Goal: Transaction & Acquisition: Purchase product/service

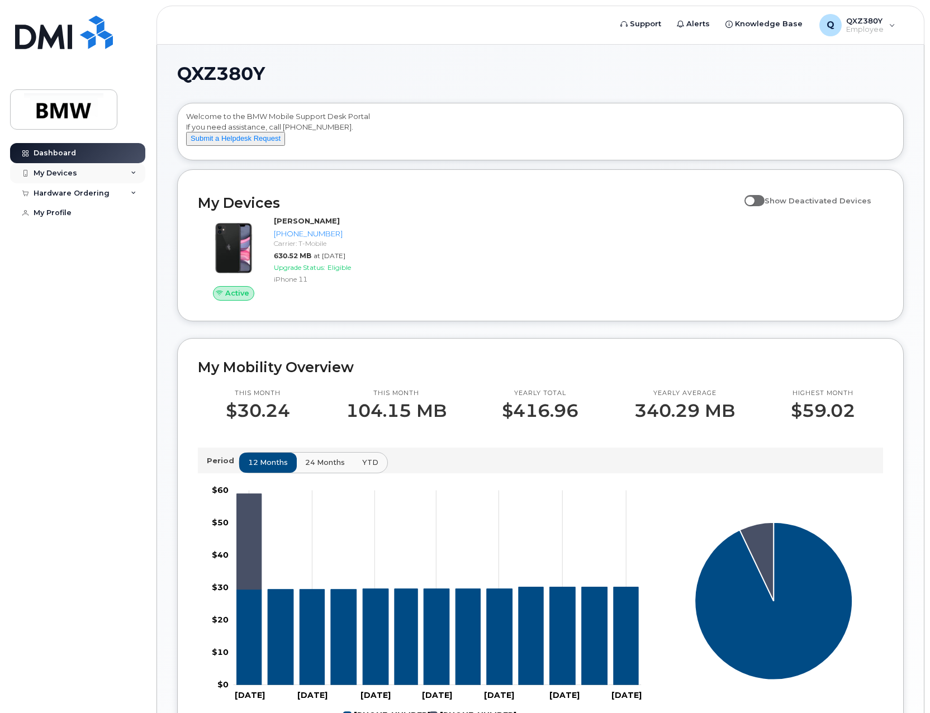
click at [64, 173] on div "My Devices" at bounding box center [56, 173] width 44 height 9
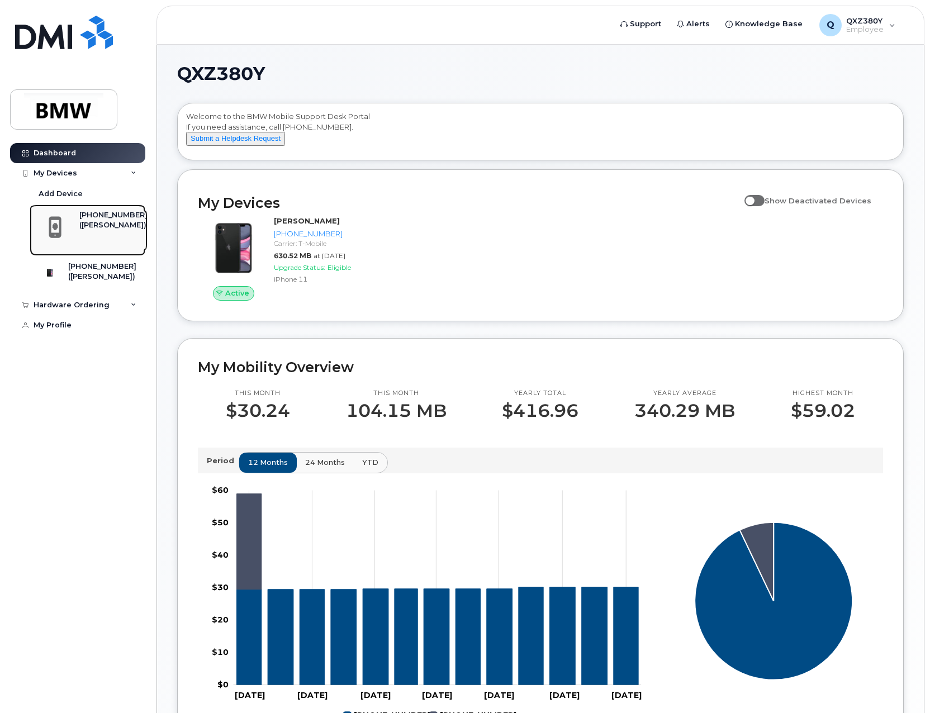
click at [82, 219] on div "[PHONE_NUMBER]" at bounding box center [113, 215] width 68 height 10
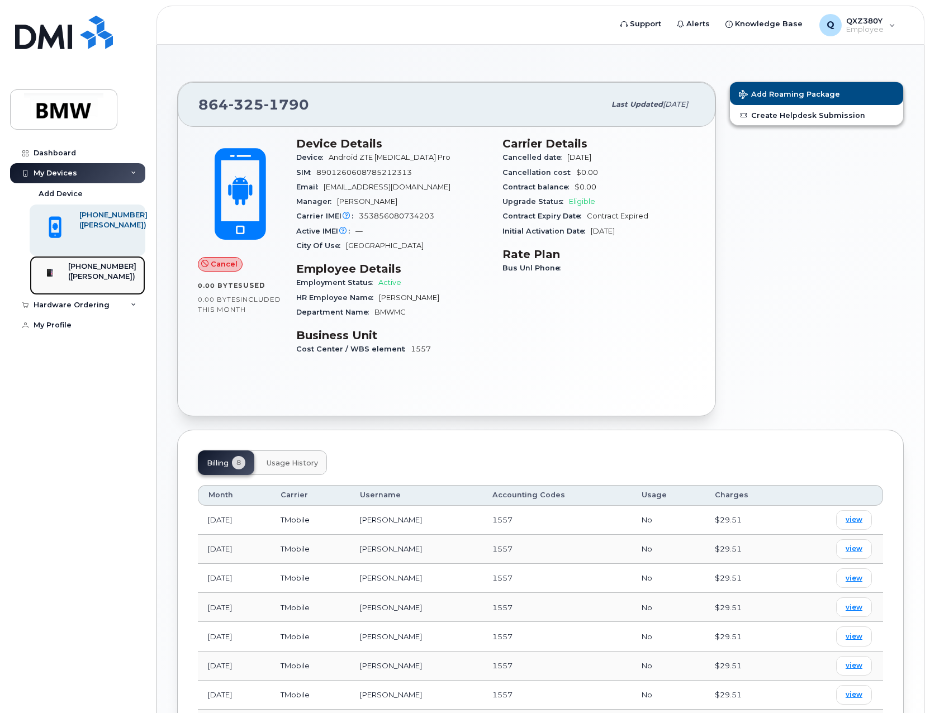
click at [88, 268] on div "[PHONE_NUMBER]" at bounding box center [102, 267] width 68 height 10
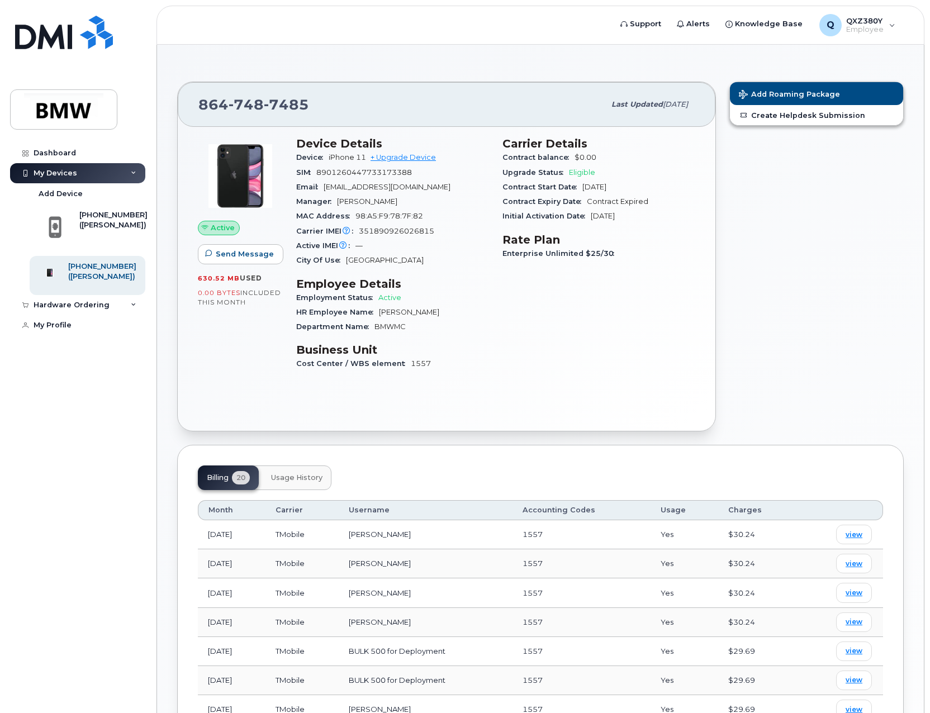
click at [581, 170] on span "Eligible" at bounding box center [582, 172] width 26 height 8
click at [135, 308] on icon at bounding box center [134, 305] width 6 height 6
click at [132, 308] on icon at bounding box center [134, 305] width 6 height 6
click at [128, 315] on div "Hardware Ordering" at bounding box center [77, 305] width 135 height 20
click at [75, 331] on div "New Order" at bounding box center [60, 326] width 42 height 10
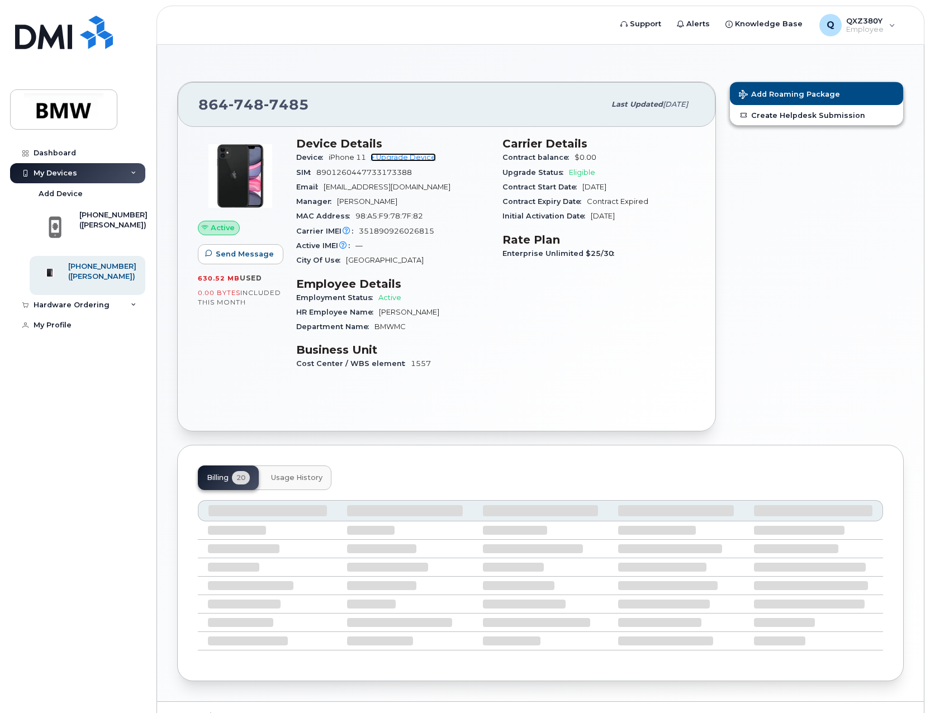
click at [395, 158] on link "+ Upgrade Device" at bounding box center [403, 157] width 65 height 8
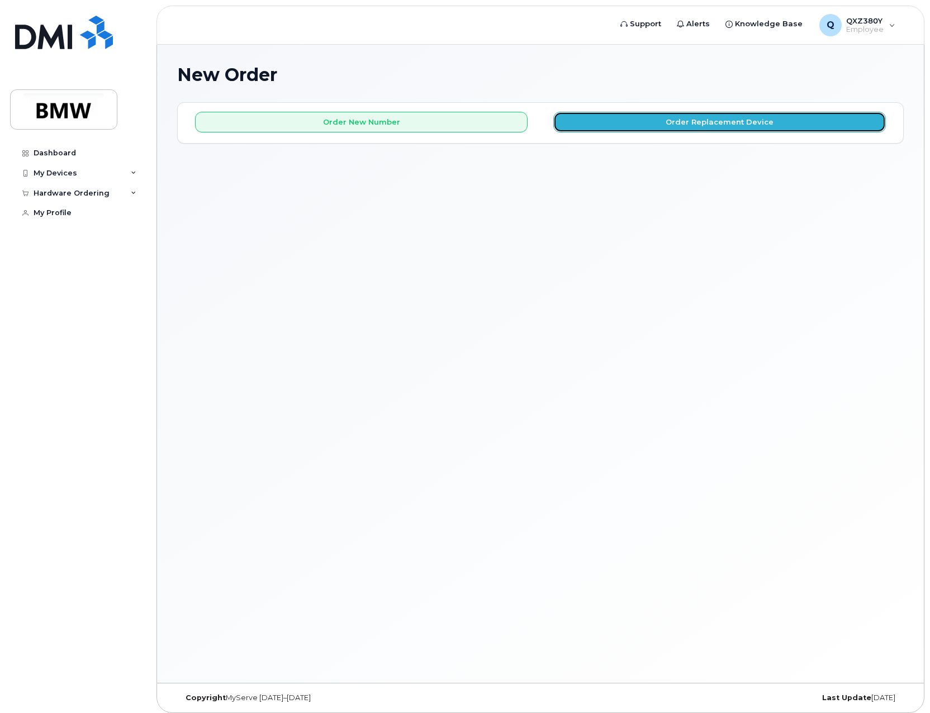
click at [572, 117] on button "Order Replacement Device" at bounding box center [719, 122] width 333 height 21
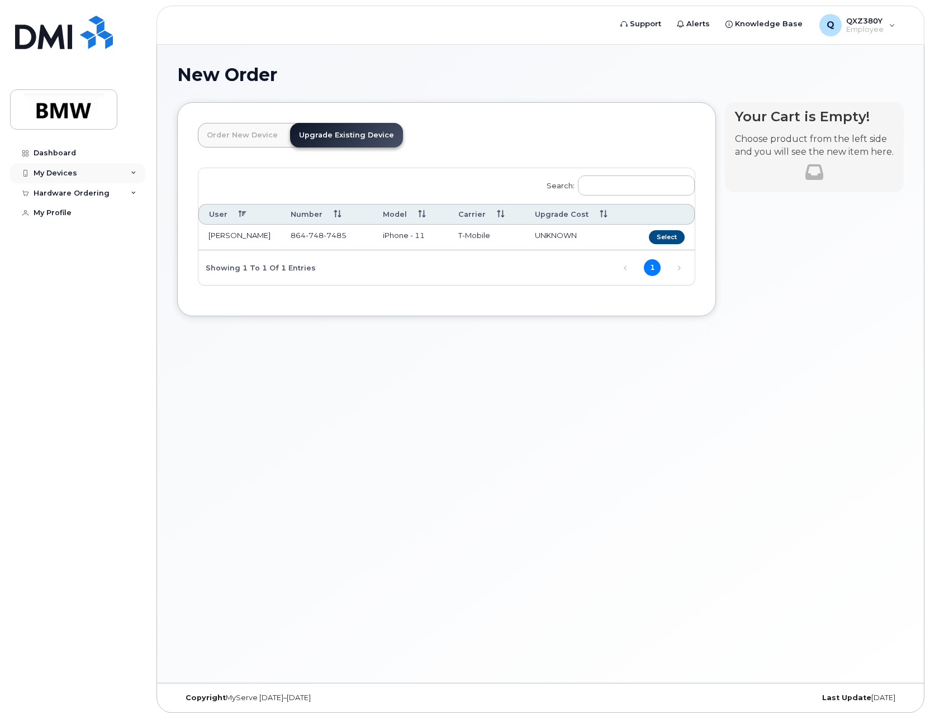
click at [54, 169] on div "My Devices" at bounding box center [56, 173] width 44 height 9
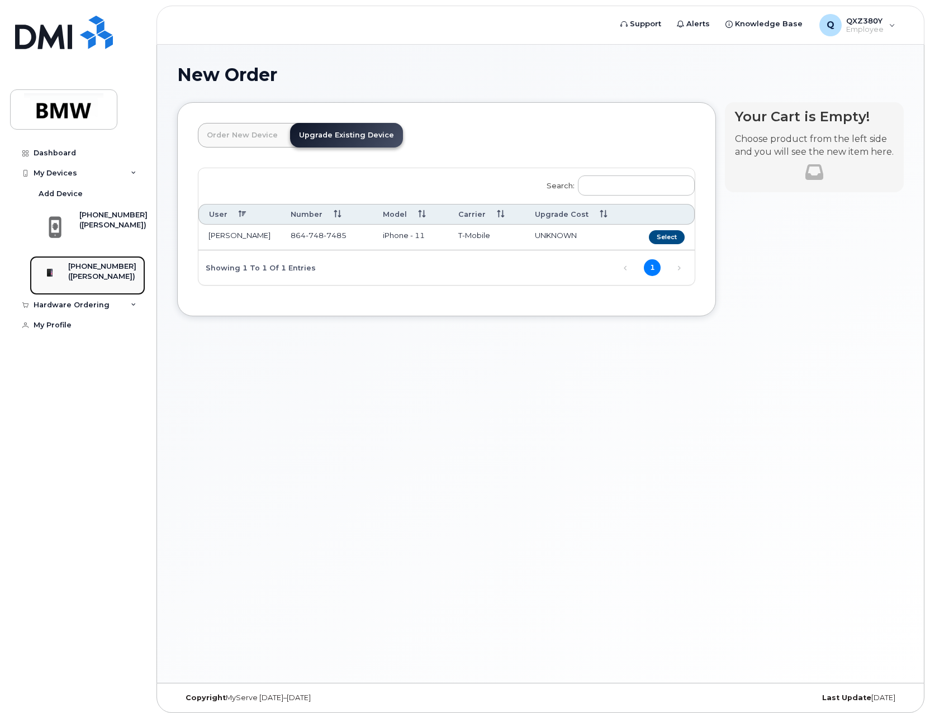
click at [81, 268] on div "[PHONE_NUMBER]" at bounding box center [102, 267] width 68 height 10
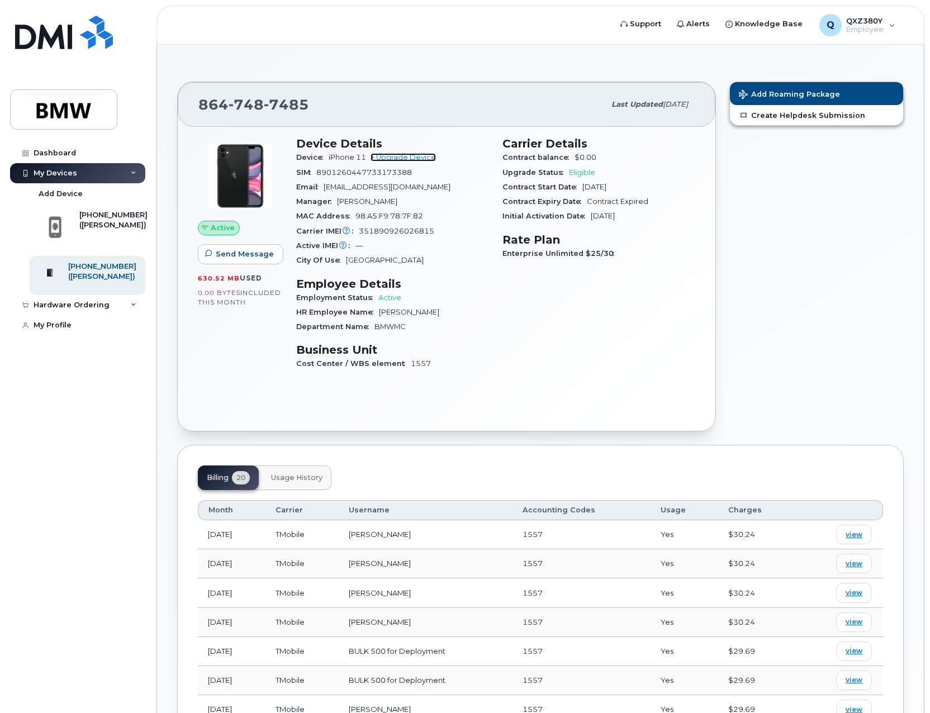
click at [433, 156] on link "+ Upgrade Device" at bounding box center [403, 157] width 65 height 8
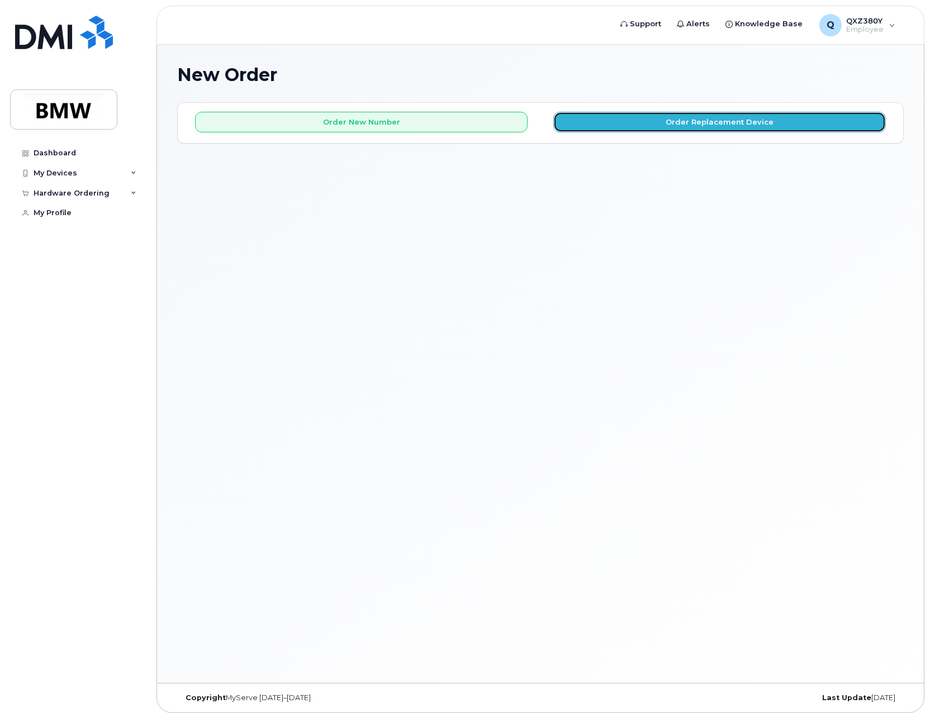
click at [695, 129] on button "Order Replacement Device" at bounding box center [719, 122] width 333 height 21
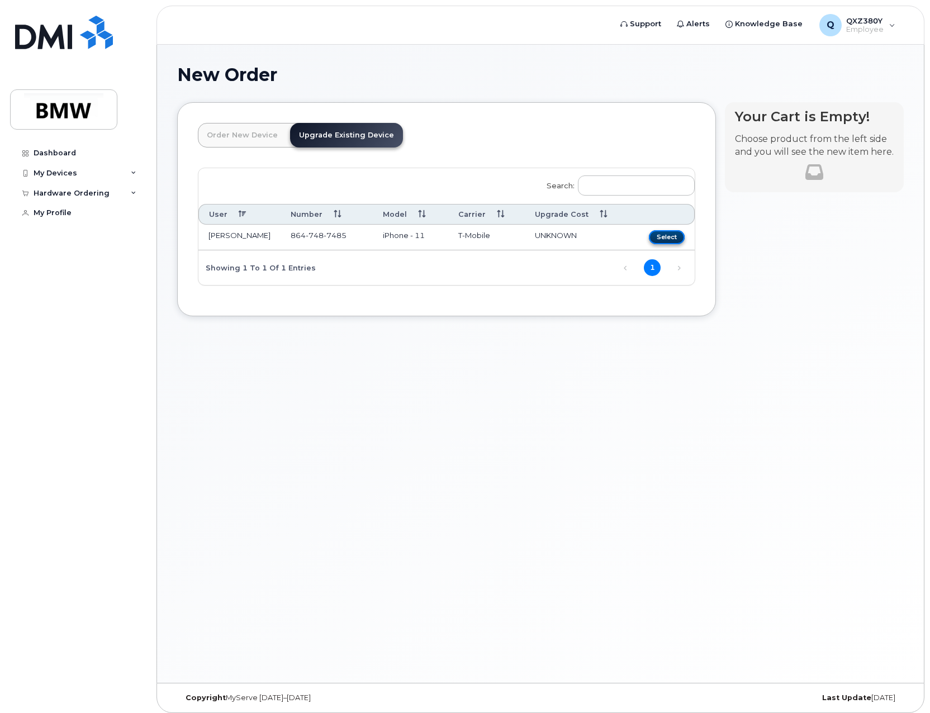
click at [666, 237] on button "Select" at bounding box center [667, 237] width 36 height 14
